Goal: Task Accomplishment & Management: Manage account settings

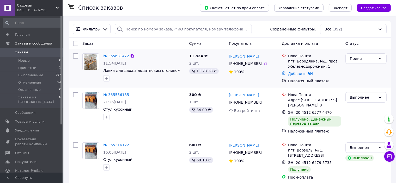
click at [94, 56] on img at bounding box center [90, 62] width 13 height 16
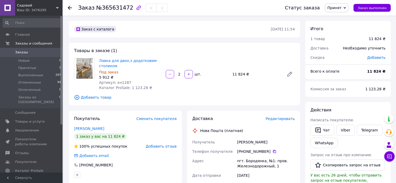
click at [69, 6] on icon at bounding box center [70, 8] width 4 height 4
